Goal: Task Accomplishment & Management: Manage account settings

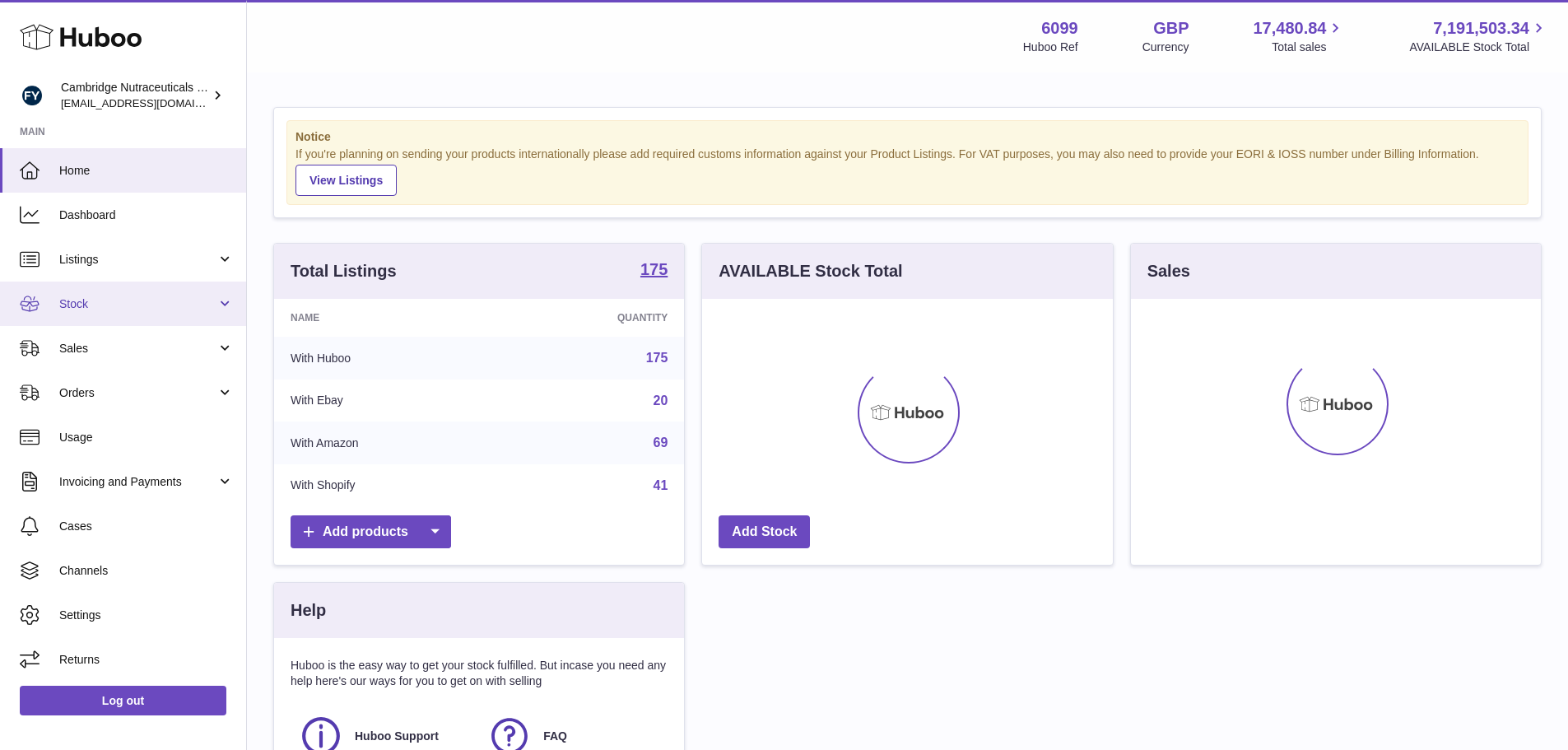
click at [155, 302] on span "Stock" at bounding box center [138, 304] width 158 height 16
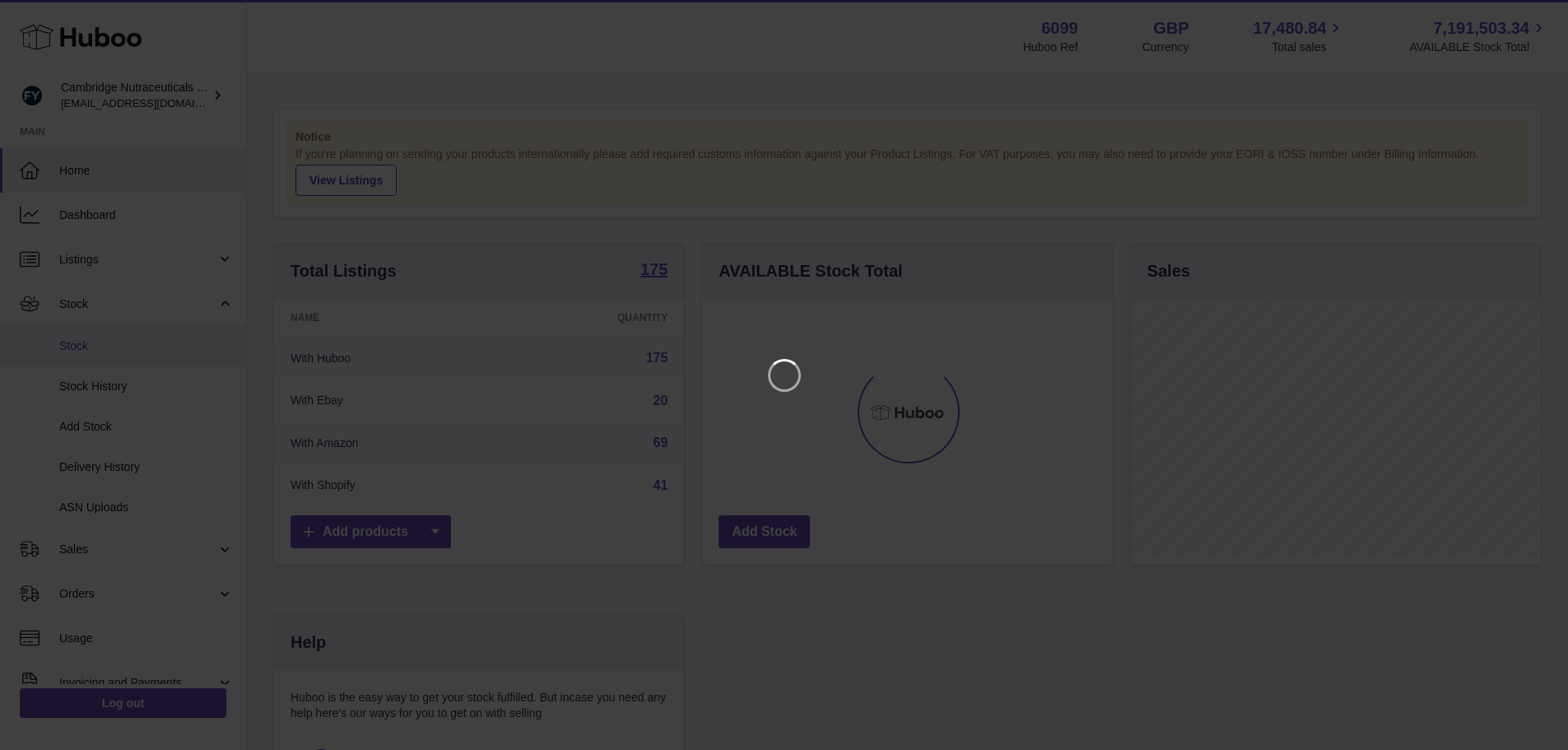
scroll to position [257, 415]
click at [1536, 10] on icon "Close" at bounding box center [1536, 14] width 19 height 19
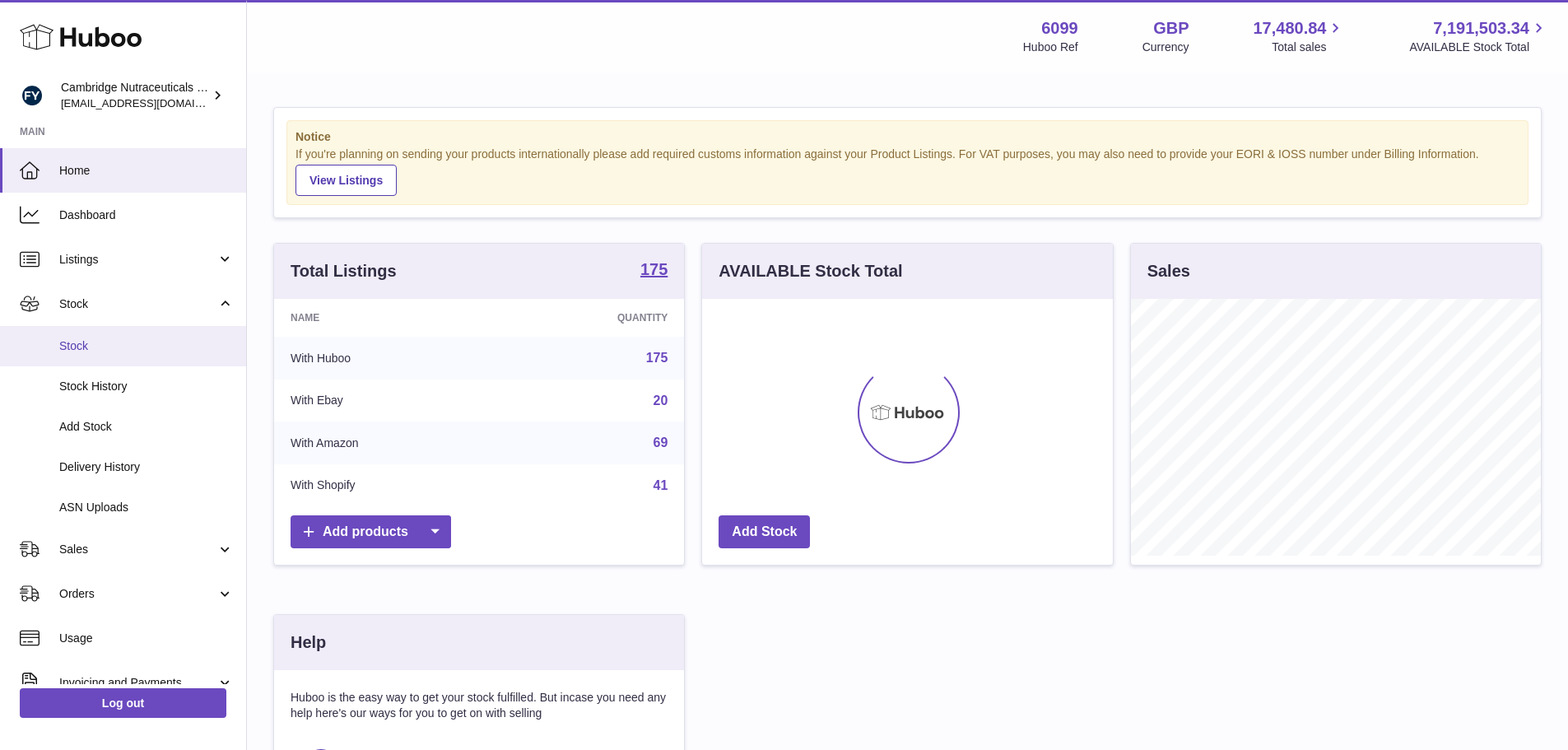
click at [91, 355] on link "Stock" at bounding box center [123, 347] width 247 height 41
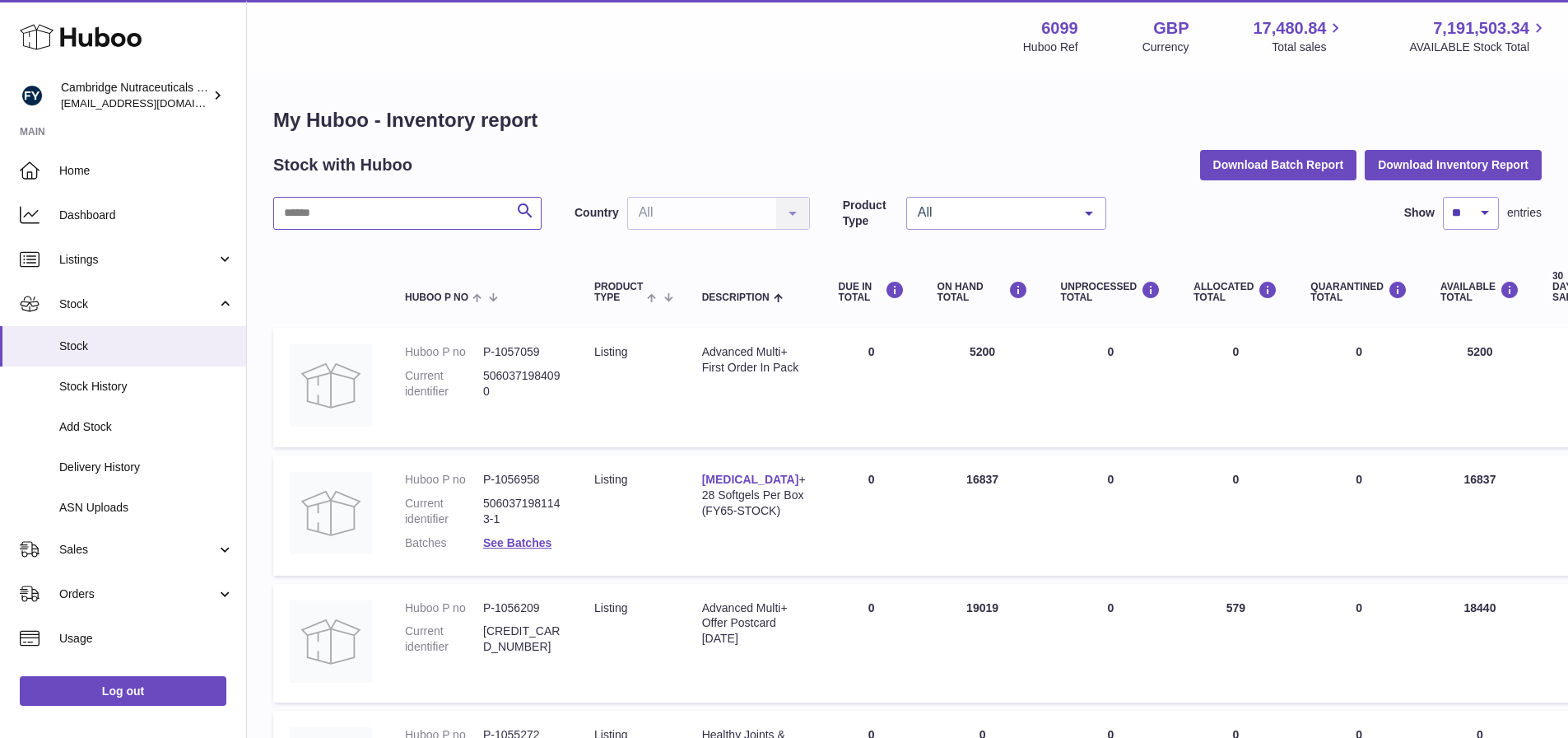
click at [363, 221] on input "text" at bounding box center [408, 213] width 269 height 33
type input "*****"
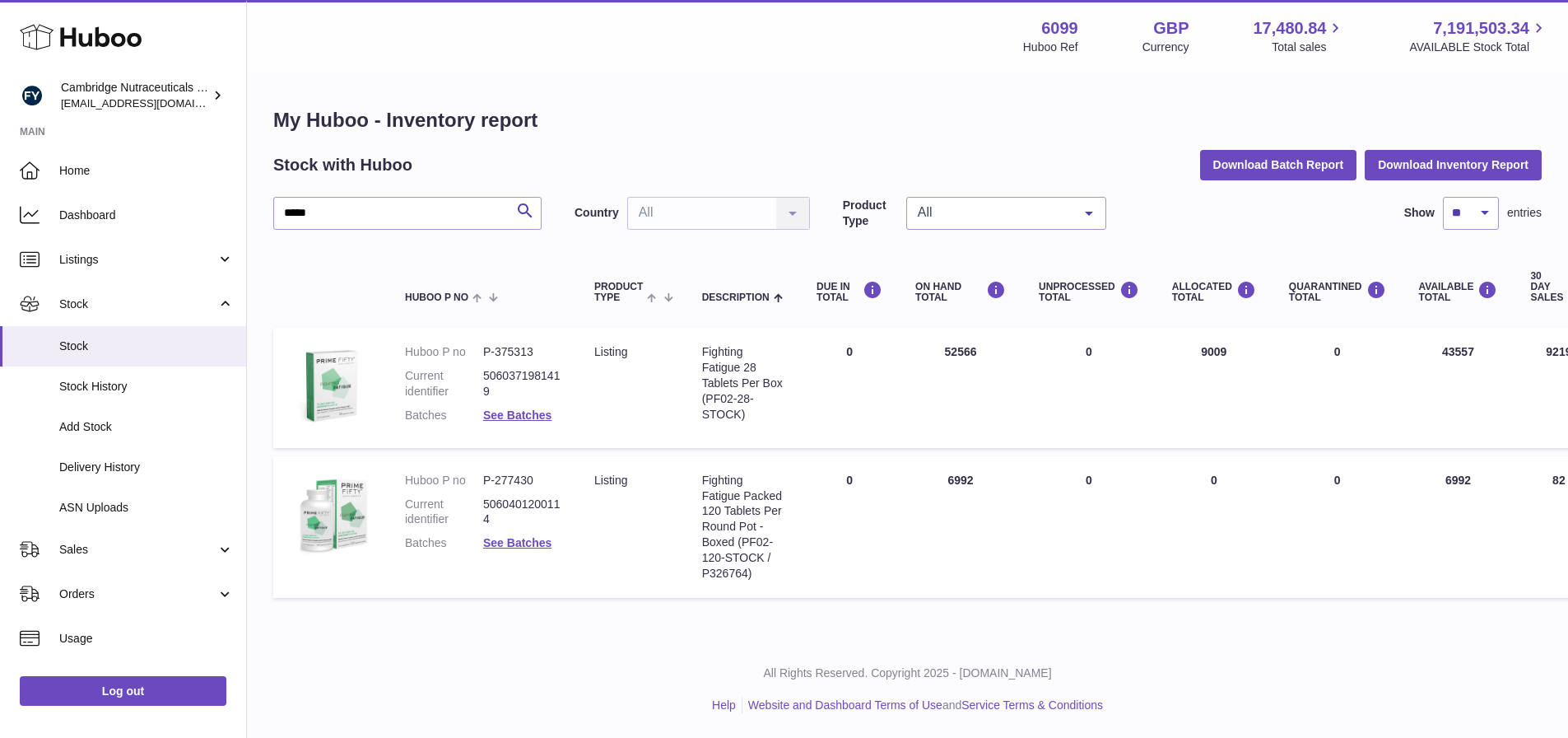
drag, startPoint x: 949, startPoint y: 352, endPoint x: 958, endPoint y: 355, distance: 9.5
click at [958, 355] on td "ON HAND Total 52566" at bounding box center [960, 388] width 123 height 121
click at [807, 401] on td "DUE IN Total 0" at bounding box center [849, 388] width 99 height 121
click at [518, 414] on link "See Batches" at bounding box center [517, 415] width 69 height 13
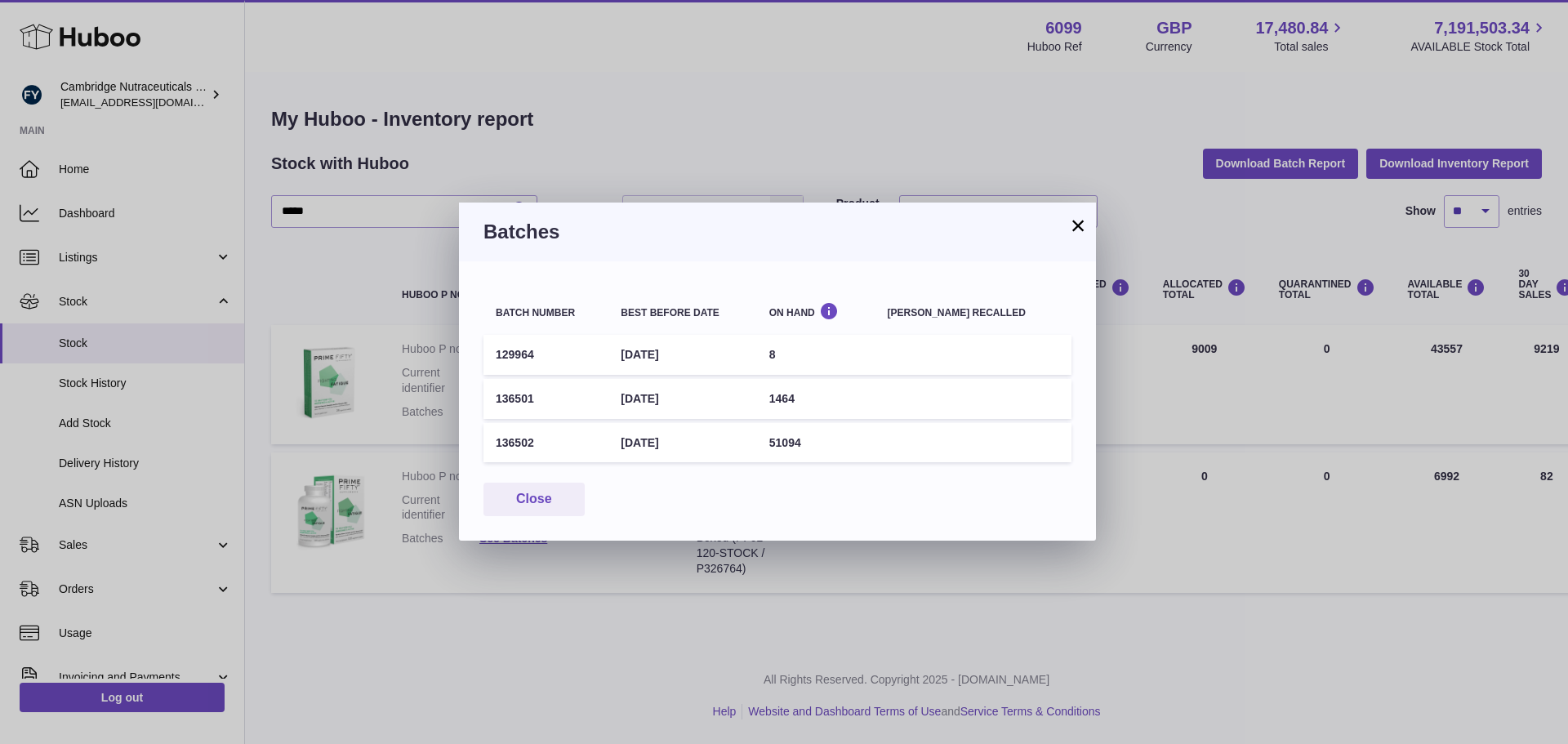
click at [1073, 224] on button "×" at bounding box center [1078, 224] width 19 height 19
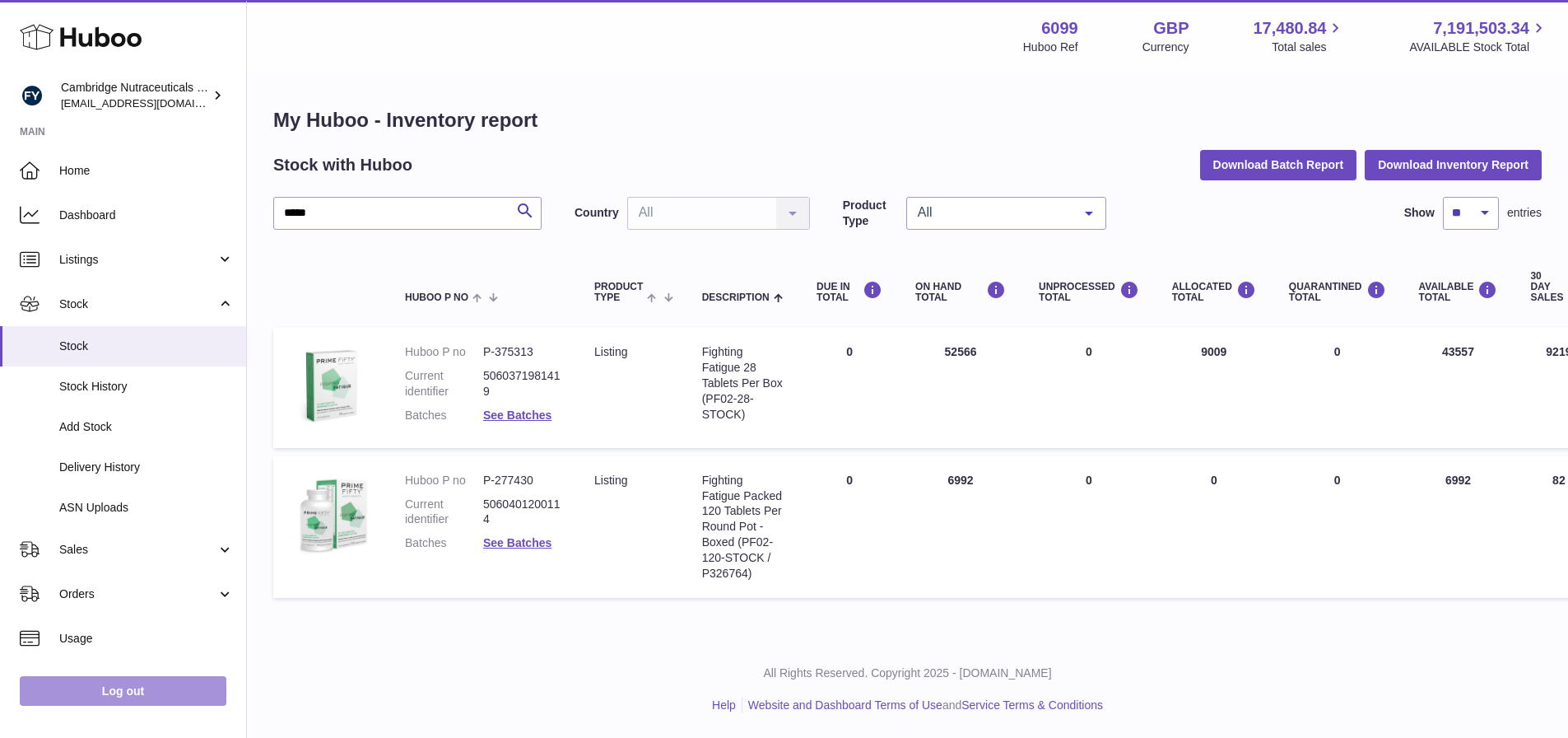
click at [183, 706] on link "Log out" at bounding box center [122, 691] width 207 height 30
